Goal: Information Seeking & Learning: Learn about a topic

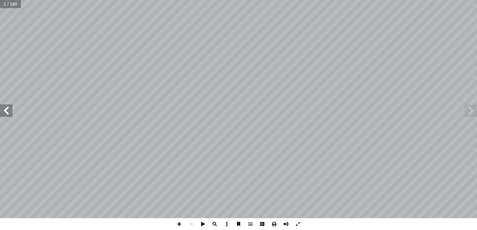
click at [3, 105] on span at bounding box center [6, 111] width 12 height 12
click at [2, 105] on span at bounding box center [6, 111] width 12 height 12
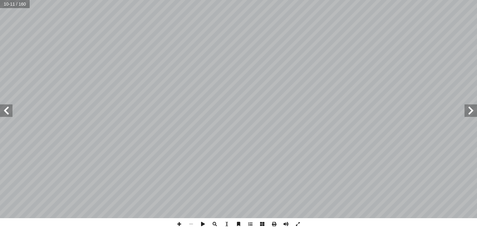
click at [6, 112] on span at bounding box center [6, 111] width 12 height 12
click at [176, 223] on span at bounding box center [179, 224] width 12 height 12
click at [177, 222] on span at bounding box center [179, 224] width 12 height 12
click at [177, 223] on span at bounding box center [179, 224] width 12 height 12
click at [178, 223] on span at bounding box center [179, 224] width 12 height 12
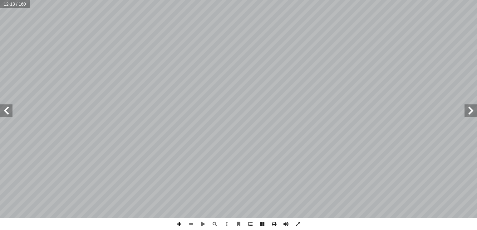
click at [177, 224] on span at bounding box center [179, 224] width 12 height 12
click at [110, 210] on div "٨ ُ ة َ راء ِ ق ْ ال ِ ض ْ ر أ ال� ُ ب َ ه َ ذ : أ ا َ ر ْ ق َ ن ِ ت َ كان َ ، …" at bounding box center [238, 115] width 477 height 230
click at [177, 223] on span at bounding box center [179, 224] width 12 height 12
click at [178, 223] on span at bounding box center [179, 224] width 12 height 12
click at [176, 221] on span at bounding box center [179, 224] width 12 height 12
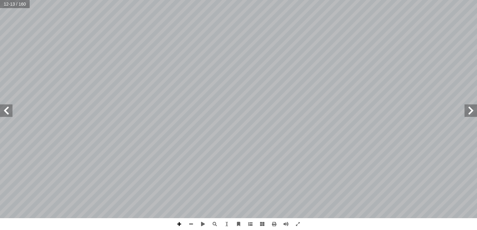
click at [178, 222] on span at bounding box center [179, 224] width 12 height 12
